Goal: Task Accomplishment & Management: Use online tool/utility

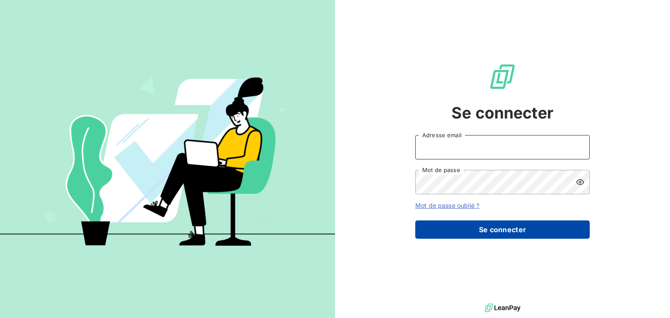
type input "[EMAIL_ADDRESS][DOMAIN_NAME]"
click at [483, 228] on button "Se connecter" at bounding box center [502, 230] width 174 height 18
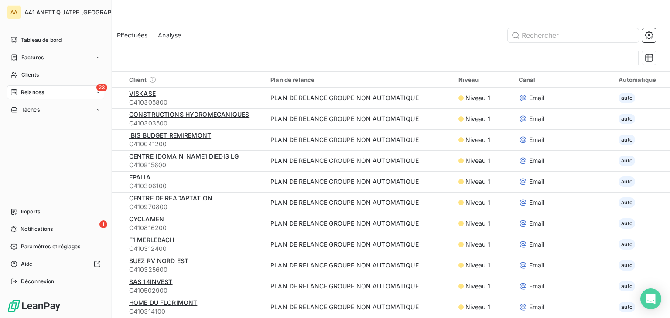
click at [34, 91] on span "Relances" at bounding box center [32, 93] width 23 height 8
click at [40, 110] on span "À effectuer" at bounding box center [35, 110] width 28 height 8
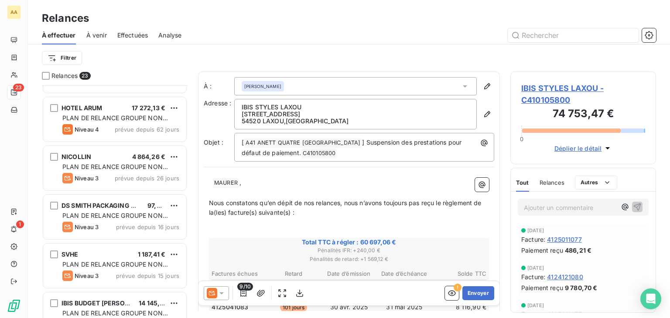
scroll to position [131, 0]
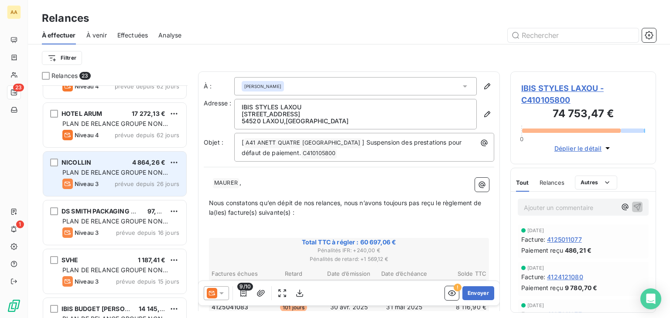
click at [142, 174] on span "PLAN DE RELANCE GROUPE NON AUTOMATIQUE" at bounding box center [115, 177] width 106 height 16
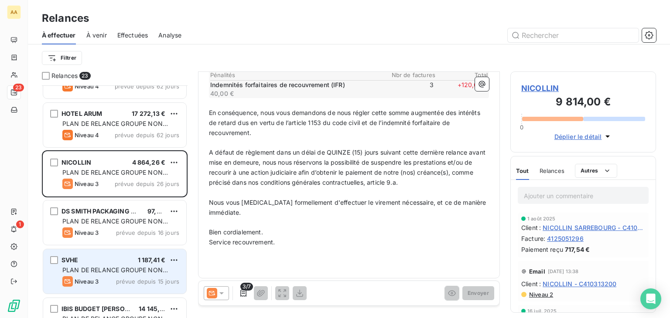
scroll to position [262, 0]
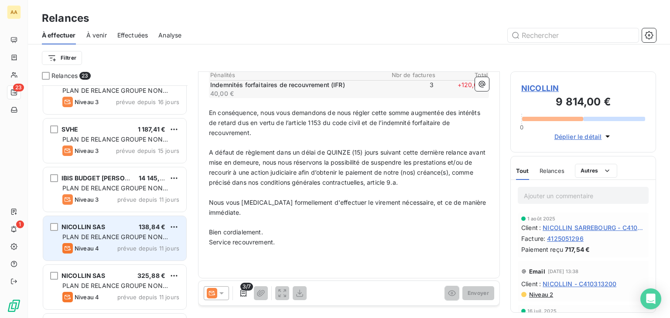
click at [116, 241] on div "PLAN DE RELANCE GROUPE NON AUTOMATIQUE" at bounding box center [120, 237] width 117 height 9
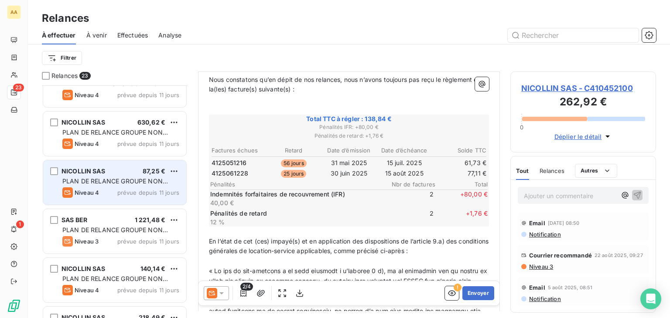
scroll to position [654, 0]
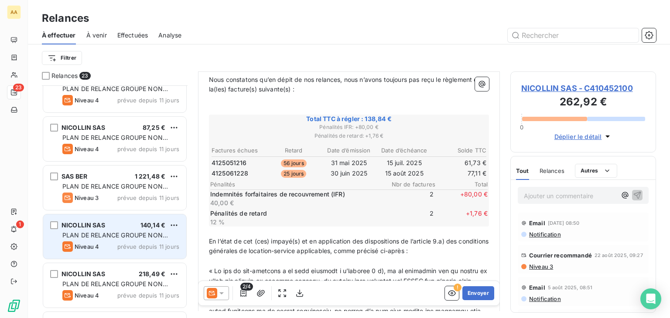
click at [150, 240] on div "NICOLLIN SAS 140,14 € PLAN DE RELANCE GROUPE NON AUTOMATIQUE Niveau 4 prévue de…" at bounding box center [114, 237] width 143 height 44
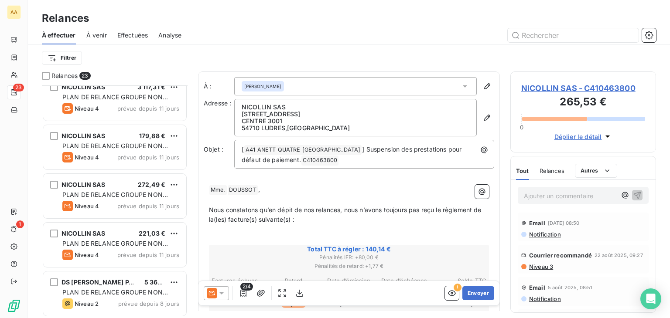
scroll to position [890, 0]
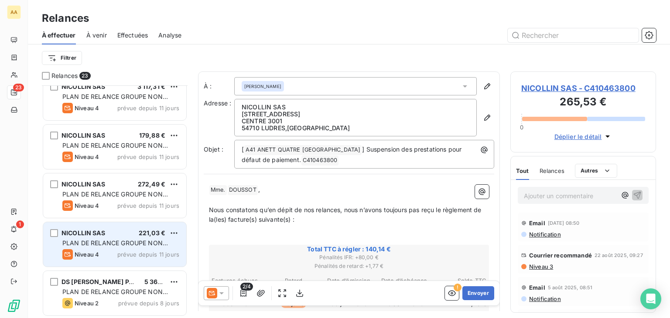
click at [159, 239] on span "PLAN DE RELANCE GROUPE NON AUTOMATIQUE" at bounding box center [115, 247] width 106 height 16
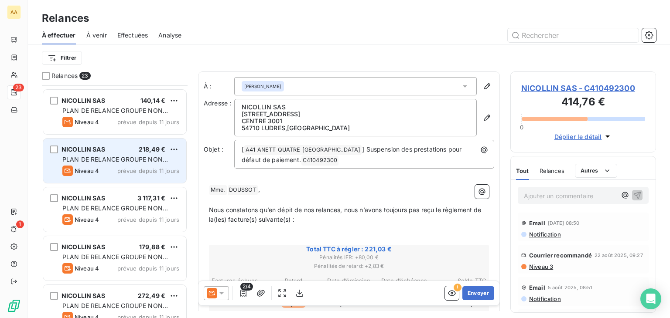
scroll to position [759, 0]
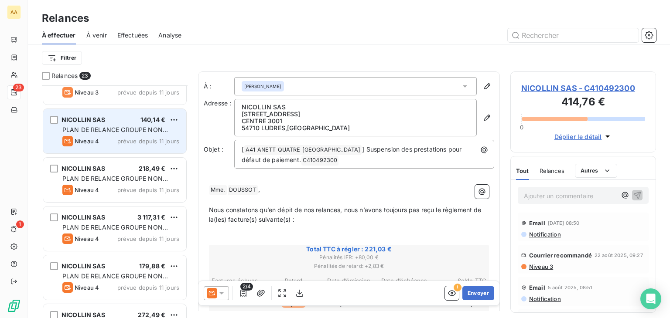
click at [153, 132] on span "PLAN DE RELANCE GROUPE NON AUTOMATIQUE" at bounding box center [115, 134] width 106 height 16
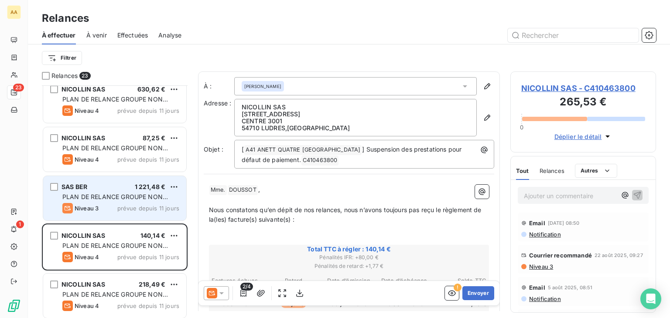
scroll to position [629, 0]
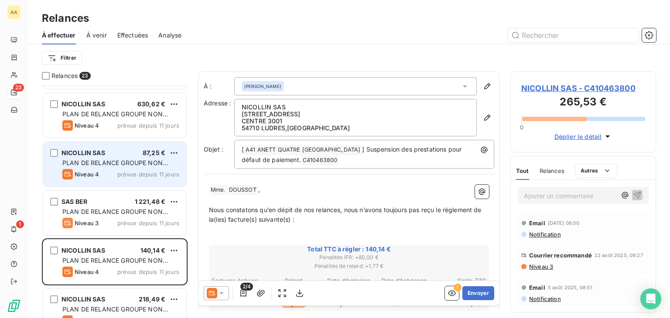
click at [161, 150] on span "87,25 €" at bounding box center [154, 152] width 23 height 7
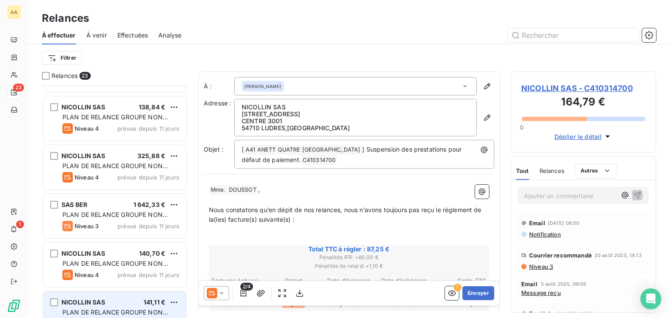
scroll to position [367, 0]
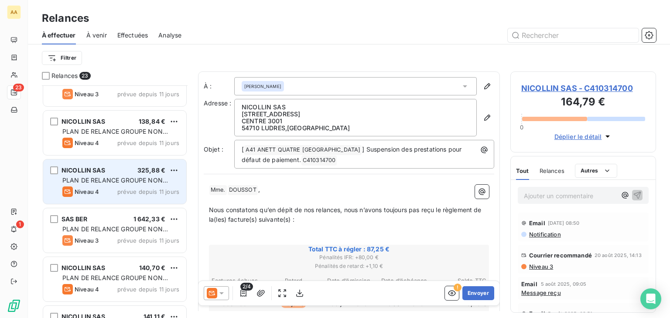
click at [134, 189] on span "prévue depuis 11 jours" at bounding box center [148, 191] width 62 height 7
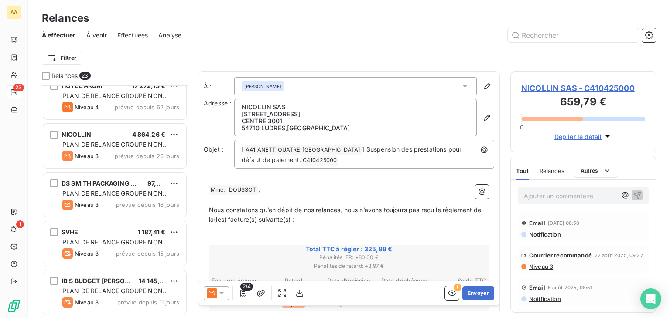
scroll to position [149, 0]
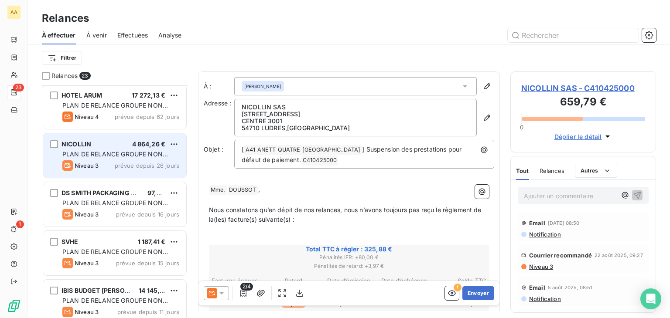
click at [135, 157] on span "PLAN DE RELANCE GROUPE NON AUTOMATIQUE" at bounding box center [115, 158] width 106 height 16
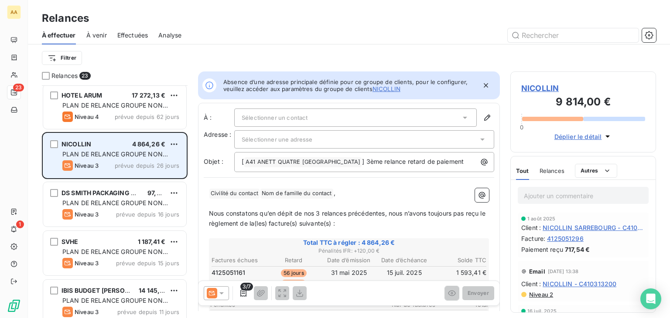
click at [135, 157] on span "PLAN DE RELANCE GROUPE NON AUTOMATIQUE" at bounding box center [115, 158] width 106 height 16
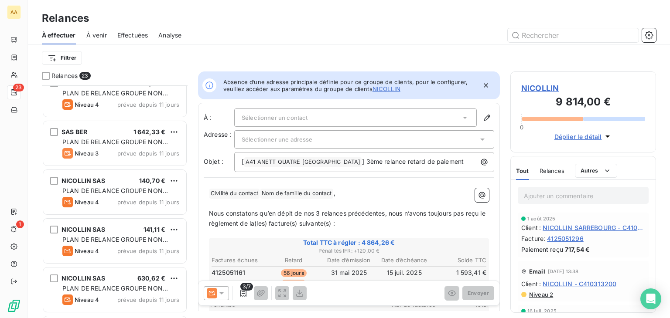
scroll to position [367, 0]
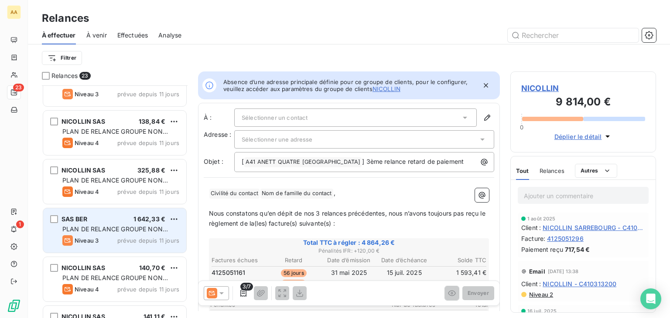
click at [124, 215] on div "SAS BER 1 642,33 €" at bounding box center [120, 219] width 117 height 8
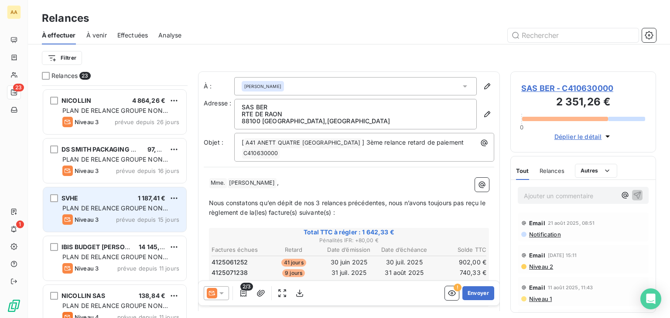
click at [119, 204] on span "PLAN DE RELANCE GROUPE NON AUTOMATIQUE" at bounding box center [115, 212] width 106 height 16
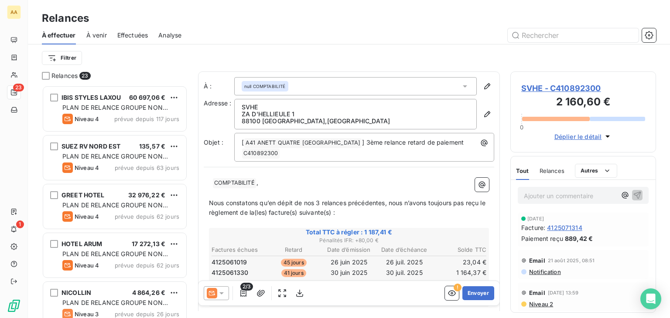
click at [94, 36] on span "À venir" at bounding box center [96, 35] width 20 height 9
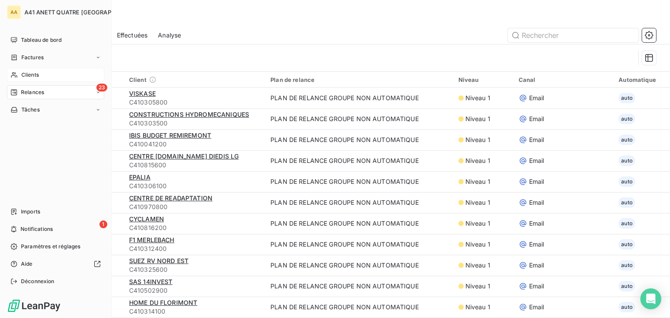
click at [9, 73] on div "Clients" at bounding box center [55, 75] width 97 height 14
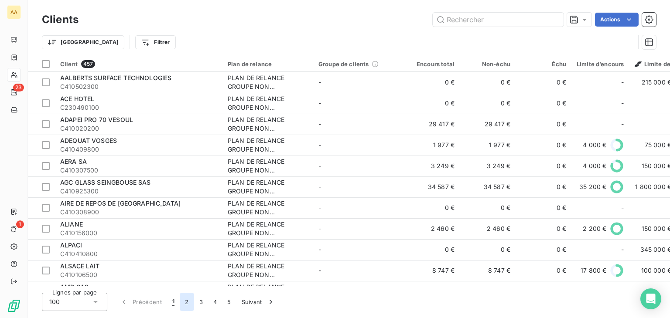
click at [190, 301] on button "2" at bounding box center [187, 302] width 14 height 18
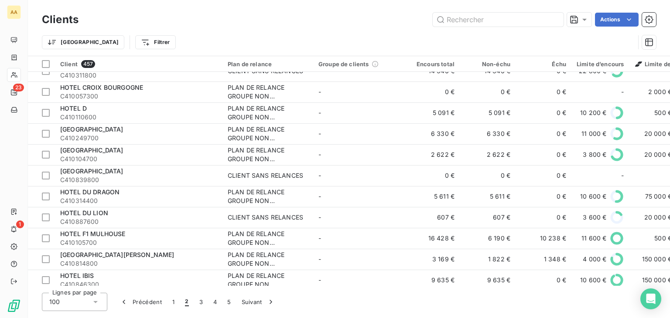
scroll to position [1875, 0]
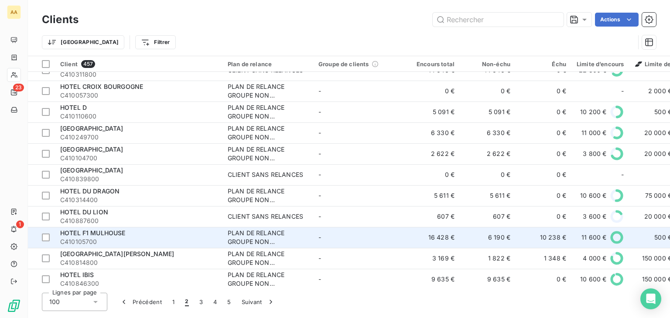
click at [146, 238] on span "C410105700" at bounding box center [138, 242] width 157 height 9
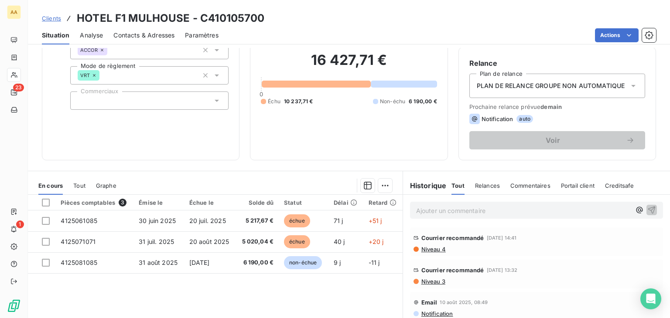
scroll to position [87, 0]
